Goal: Transaction & Acquisition: Purchase product/service

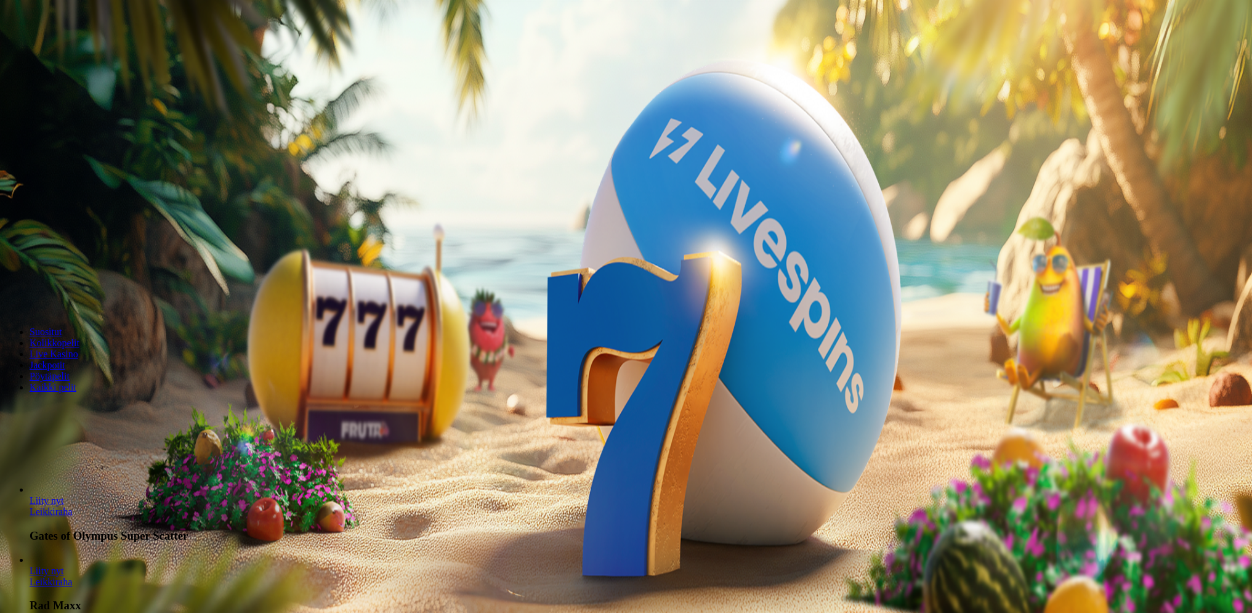
click at [70, 293] on button "Talleta ja pelaa" at bounding box center [37, 299] width 65 height 13
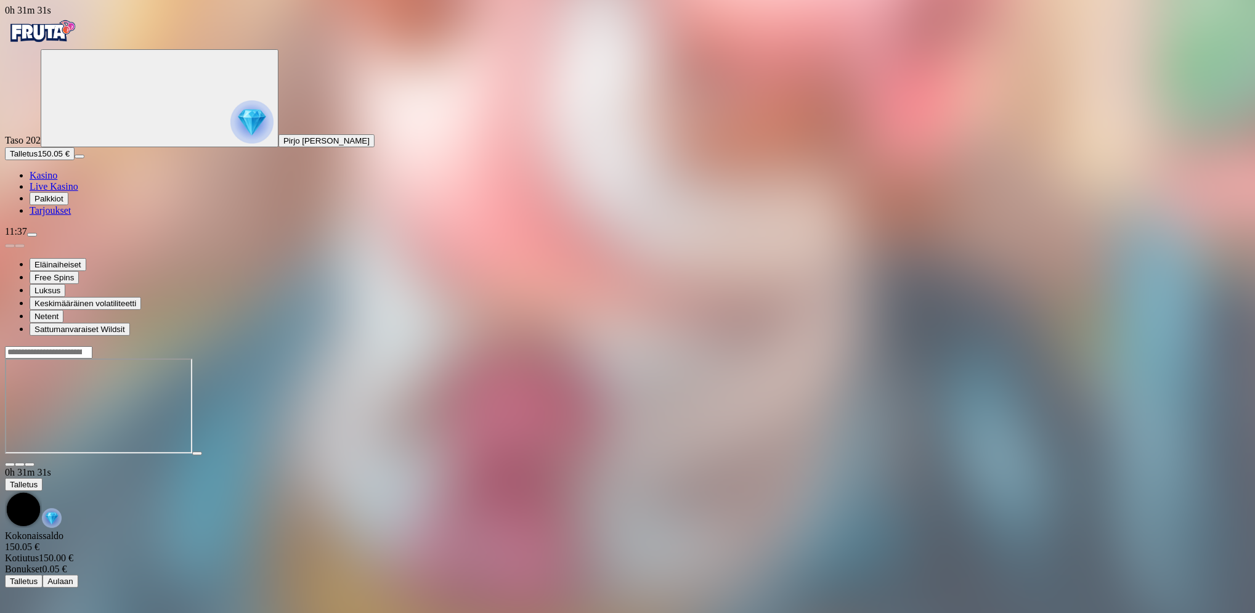
click at [32, 235] on span "menu icon" at bounding box center [32, 235] width 0 height 0
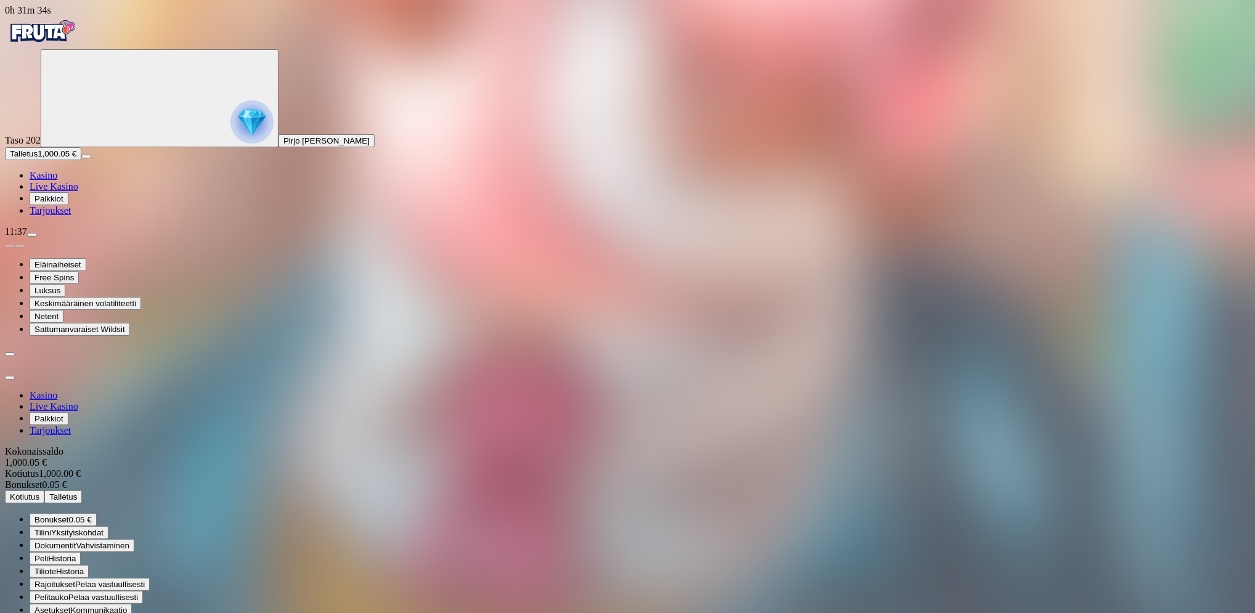
click at [39, 492] on span "Kotiutus" at bounding box center [25, 496] width 30 height 9
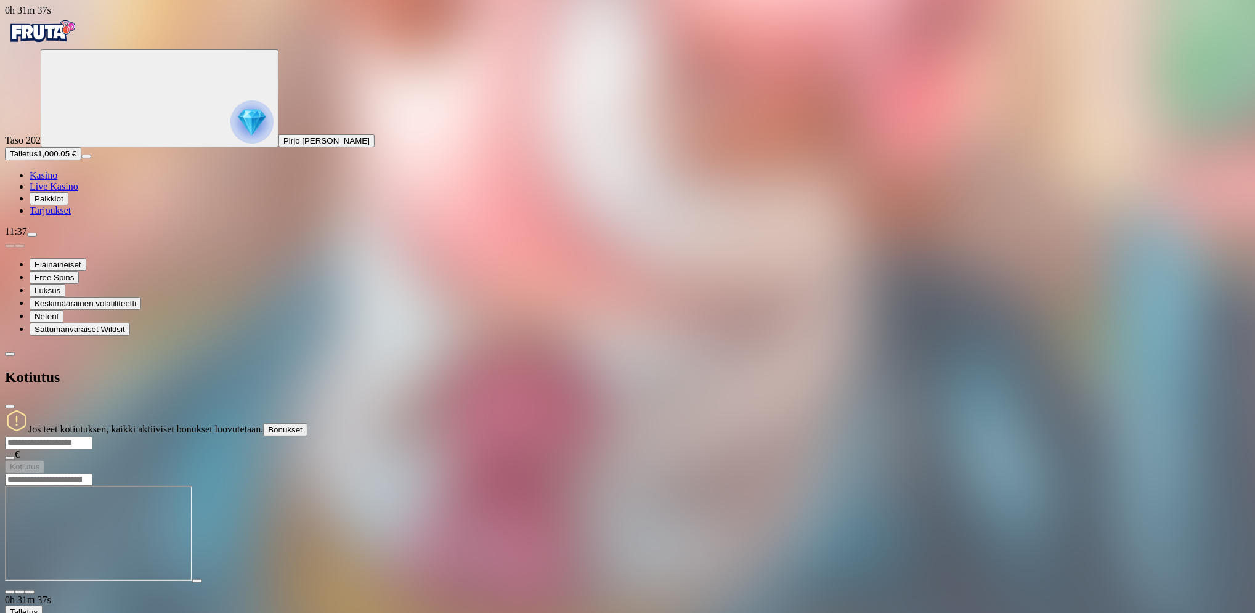
click at [92, 437] on input "number" at bounding box center [48, 443] width 87 height 12
type input "****"
click at [39, 462] on span "Kotiutus" at bounding box center [25, 466] width 30 height 9
click at [32, 235] on span "menu icon" at bounding box center [32, 235] width 0 height 0
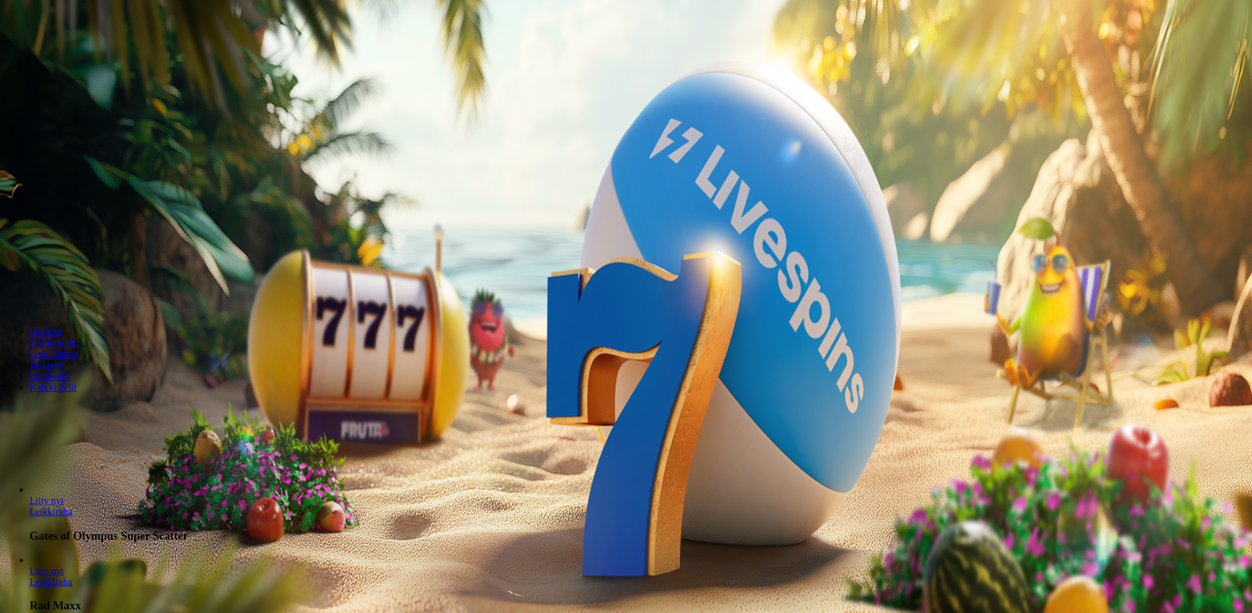
click at [70, 293] on button "Talleta ja pelaa" at bounding box center [37, 299] width 65 height 13
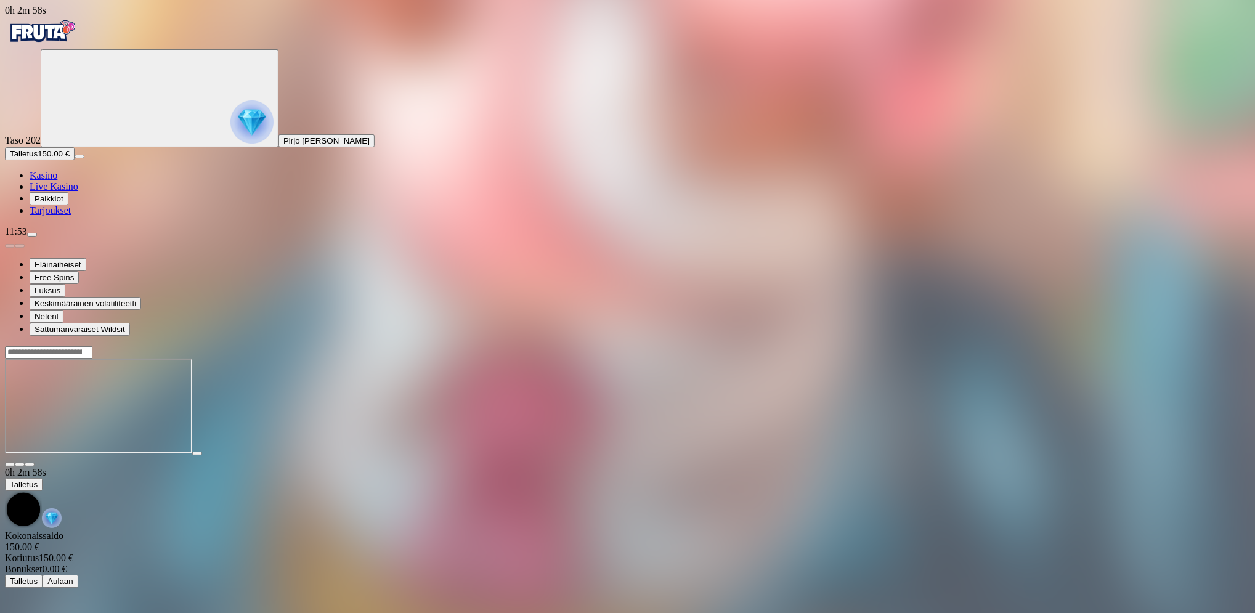
click at [75, 160] on button "Talletus 150.00 €" at bounding box center [40, 153] width 70 height 13
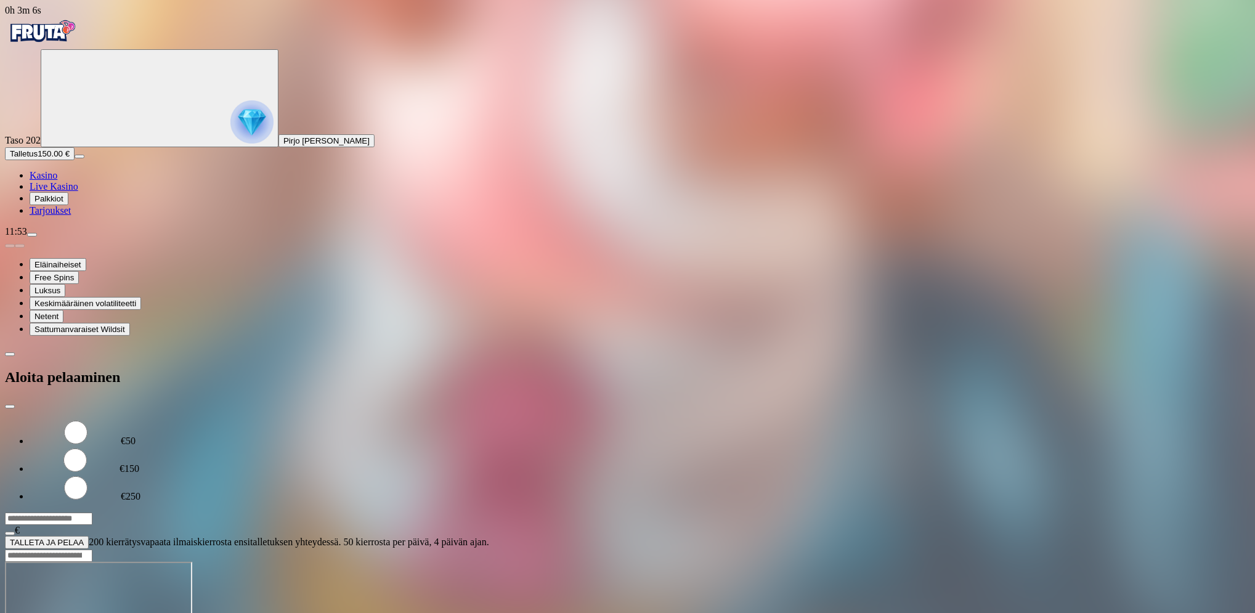
click at [89, 536] on button "TALLETA JA PELAA" at bounding box center [47, 542] width 84 height 13
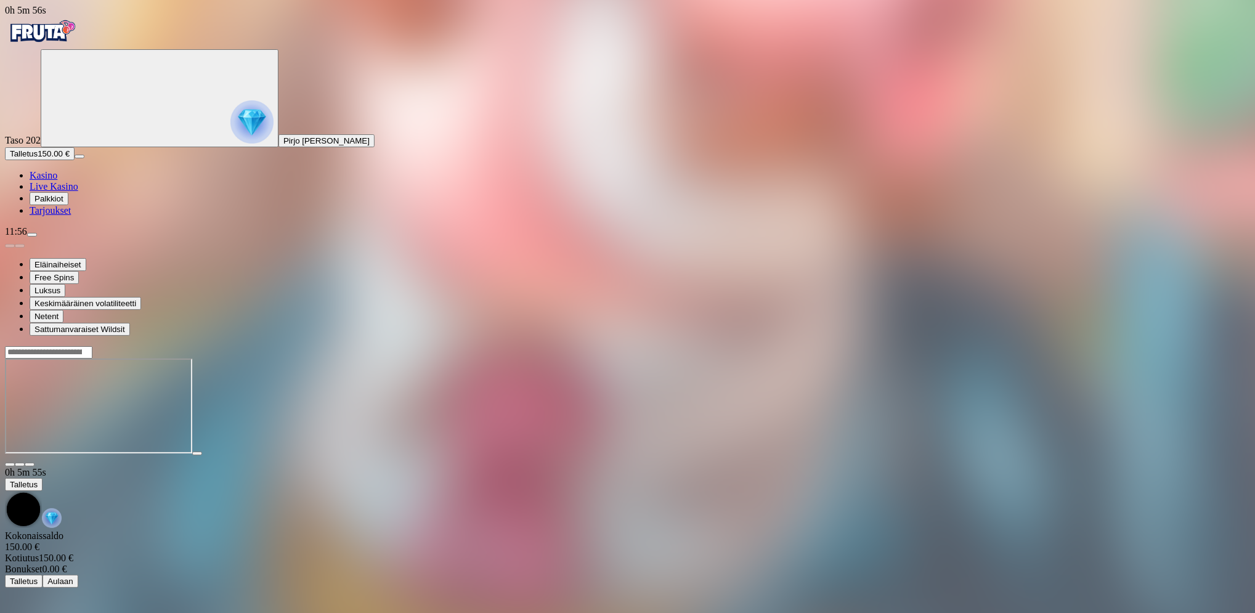
click at [52, 160] on button "Talletus 150.00 €" at bounding box center [40, 153] width 70 height 13
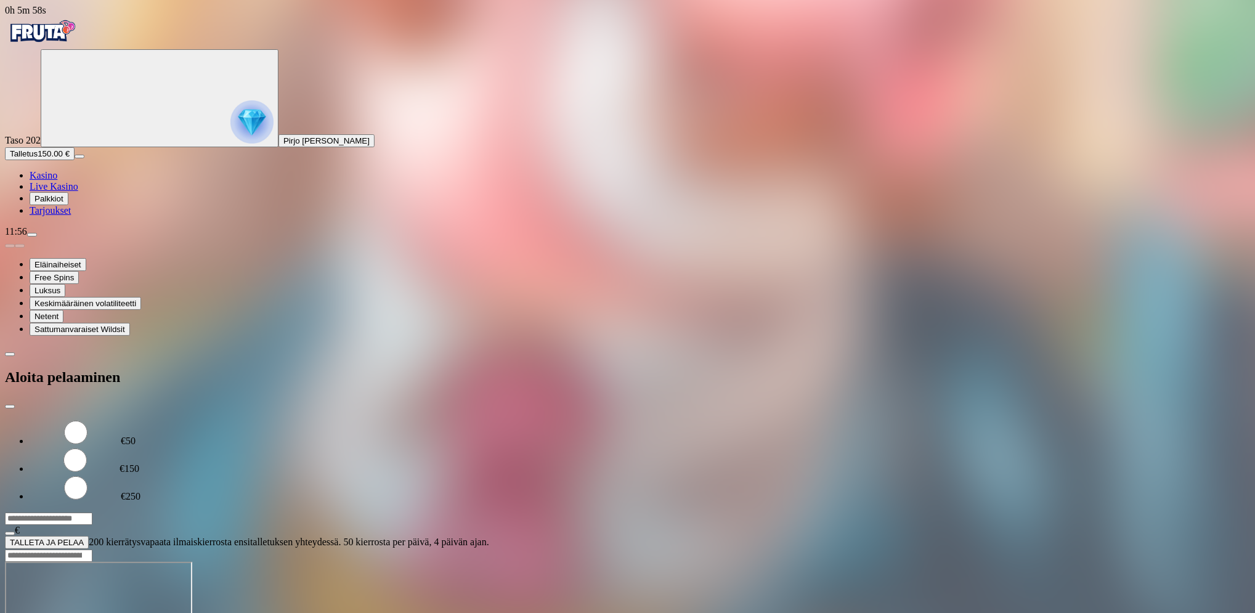
click at [89, 536] on button "TALLETA JA PELAA" at bounding box center [47, 542] width 84 height 13
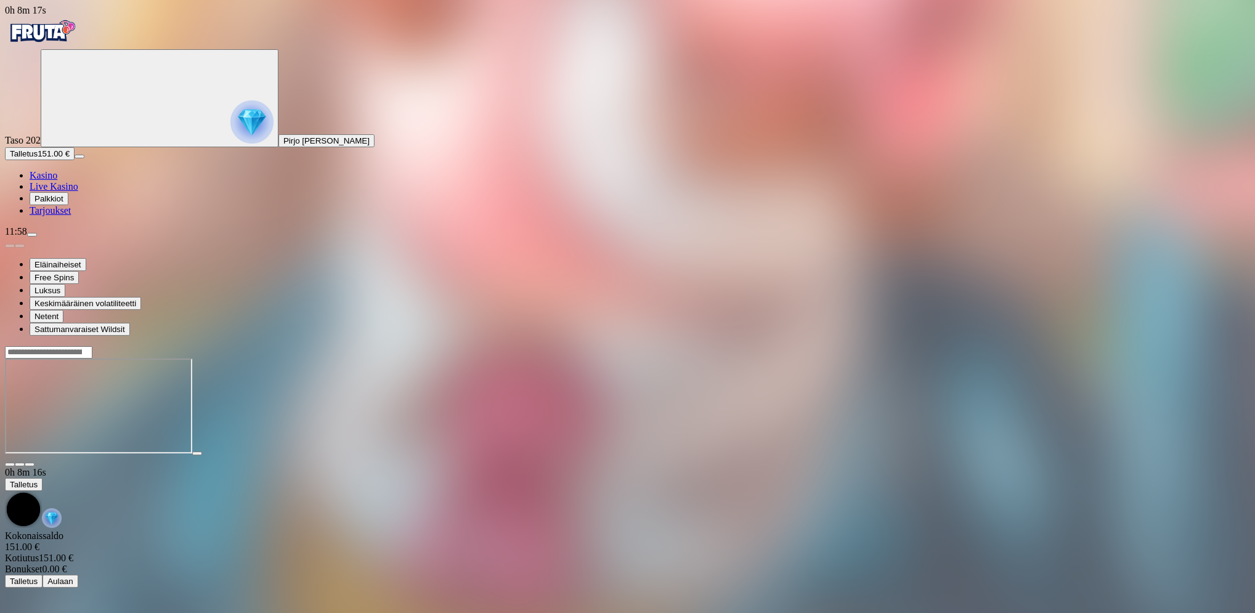
click at [75, 160] on button "Talletus 151.00 €" at bounding box center [40, 153] width 70 height 13
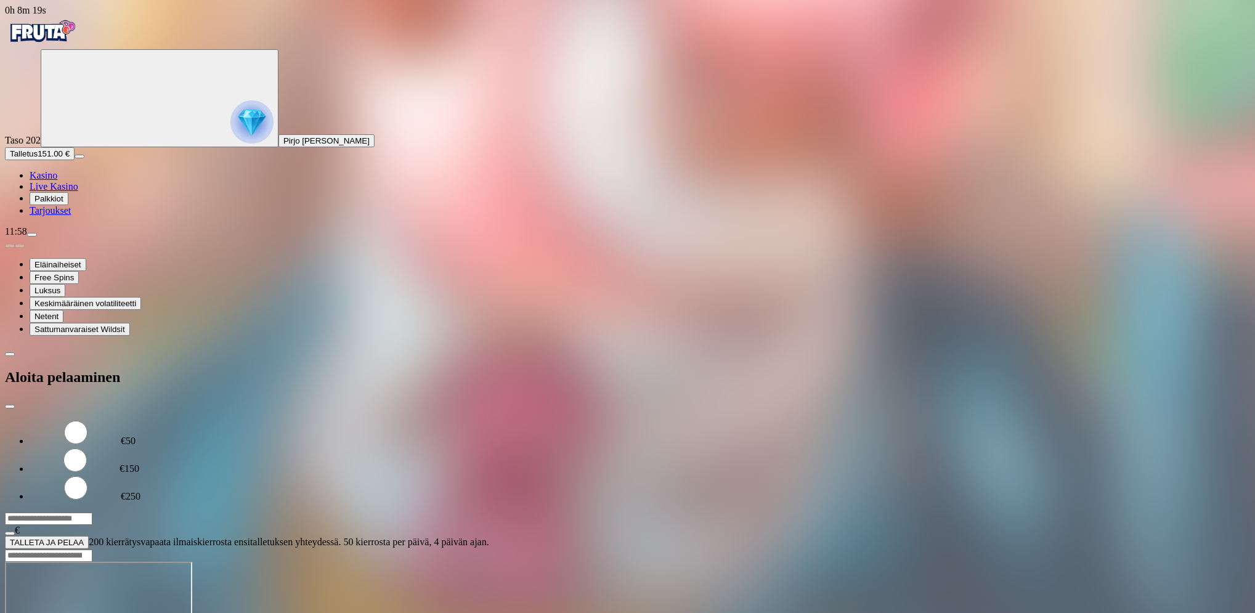
click at [89, 536] on button "TALLETA JA PELAA" at bounding box center [47, 542] width 84 height 13
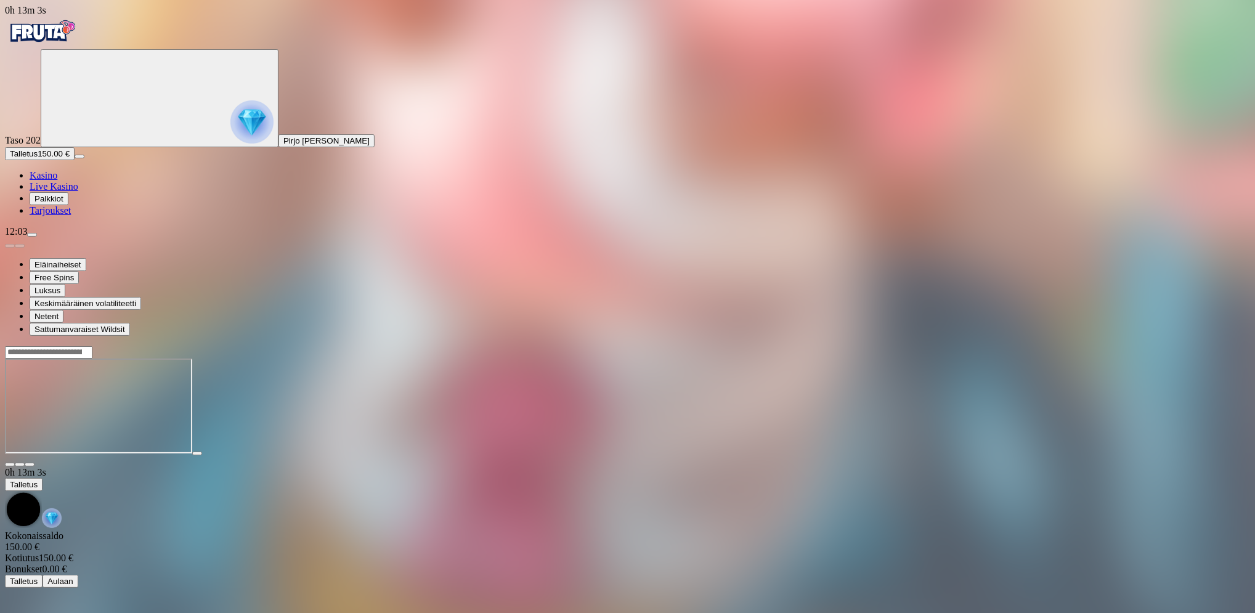
click at [32, 235] on span "menu icon" at bounding box center [32, 235] width 0 height 0
